Goal: Check status: Check status

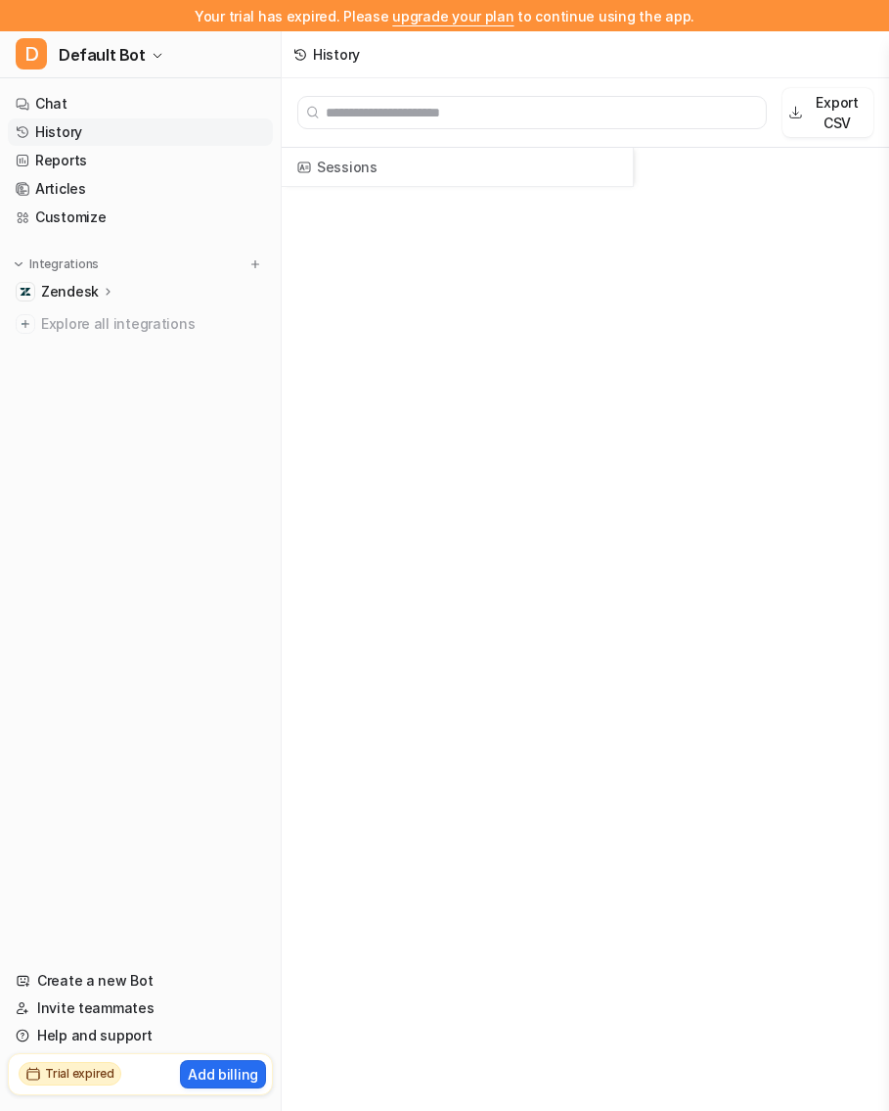
scroll to position [2313, 705]
